Goal: Find specific page/section: Find specific page/section

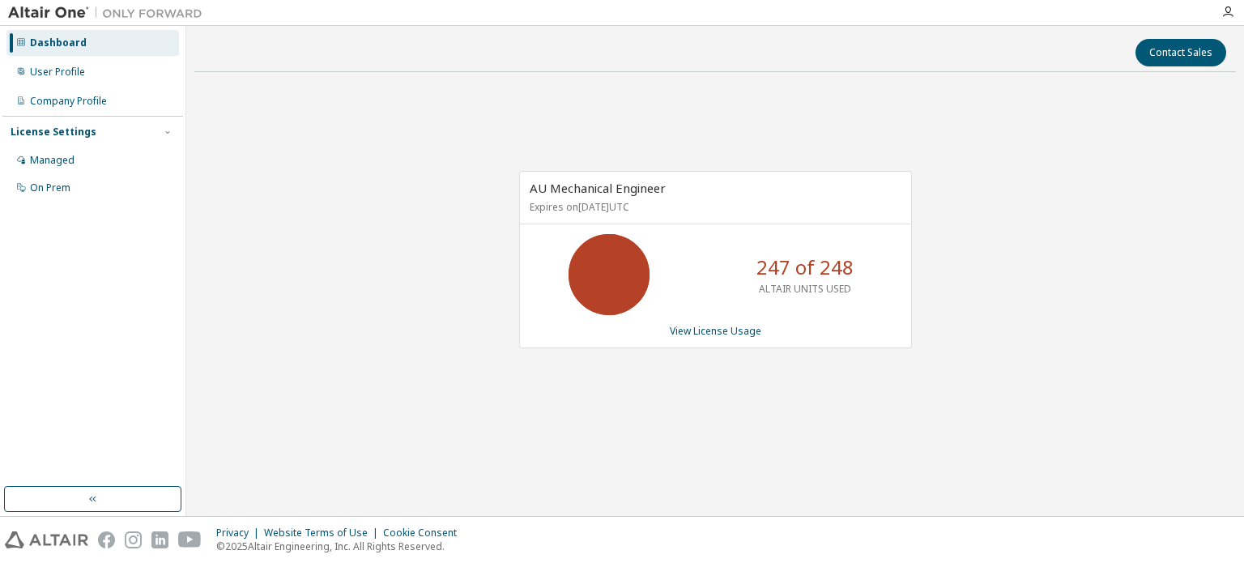
click at [836, 435] on div "AU Mechanical Engineer Expires on March 31, 2026 UTC 247 of 248 ALTAIR UNITS US…" at bounding box center [714, 268] width 1041 height 366
click at [700, 440] on div "AU Mechanical Engineer Expires on March 31, 2026 UTC 247 of 248 ALTAIR UNITS US…" at bounding box center [714, 268] width 1041 height 366
drag, startPoint x: 554, startPoint y: 381, endPoint x: 619, endPoint y: 502, distance: 137.3
click at [555, 389] on div "AU Mechanical Engineer Expires on March 31, 2026 UTC 247 of 248 ALTAIR UNITS US…" at bounding box center [714, 268] width 1041 height 366
click at [1043, 359] on div "AU Mechanical Engineer Expires on March 31, 2026 UTC 247 of 248 ALTAIR UNITS US…" at bounding box center [714, 268] width 1041 height 366
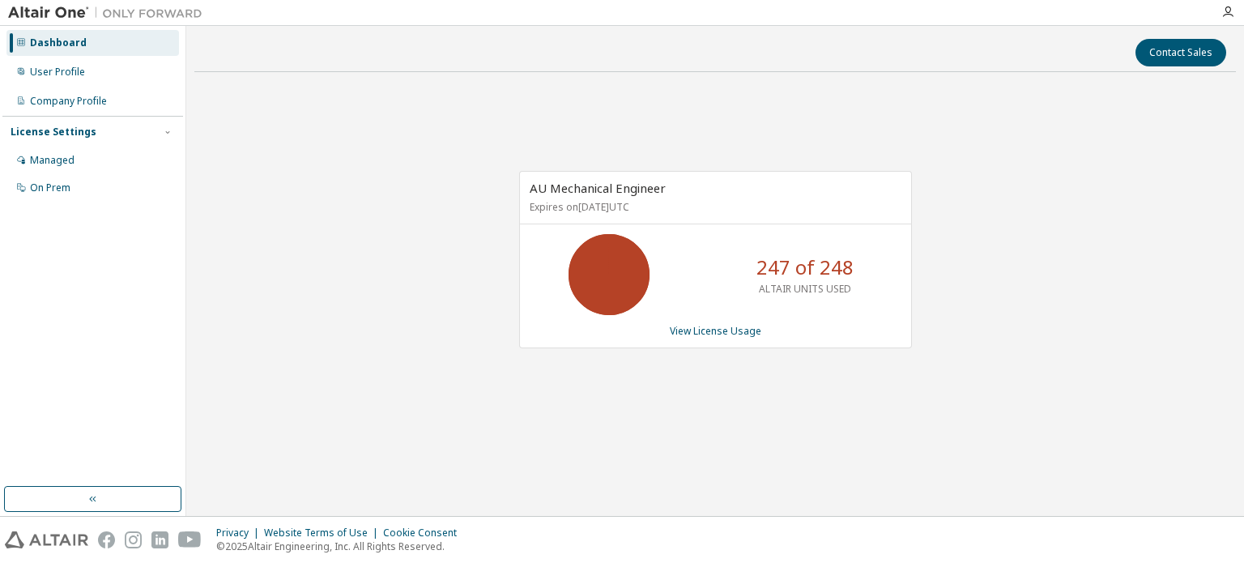
click at [1105, 352] on div "AU Mechanical Engineer Expires on March 31, 2026 UTC 247 of 248 ALTAIR UNITS US…" at bounding box center [714, 268] width 1041 height 366
drag, startPoint x: 937, startPoint y: 97, endPoint x: 740, endPoint y: 194, distance: 219.4
click at [934, 103] on div "AU Mechanical Engineer Expires on March 31, 2026 UTC 247 of 248 ALTAIR UNITS US…" at bounding box center [714, 268] width 1041 height 366
